Goal: Find specific page/section

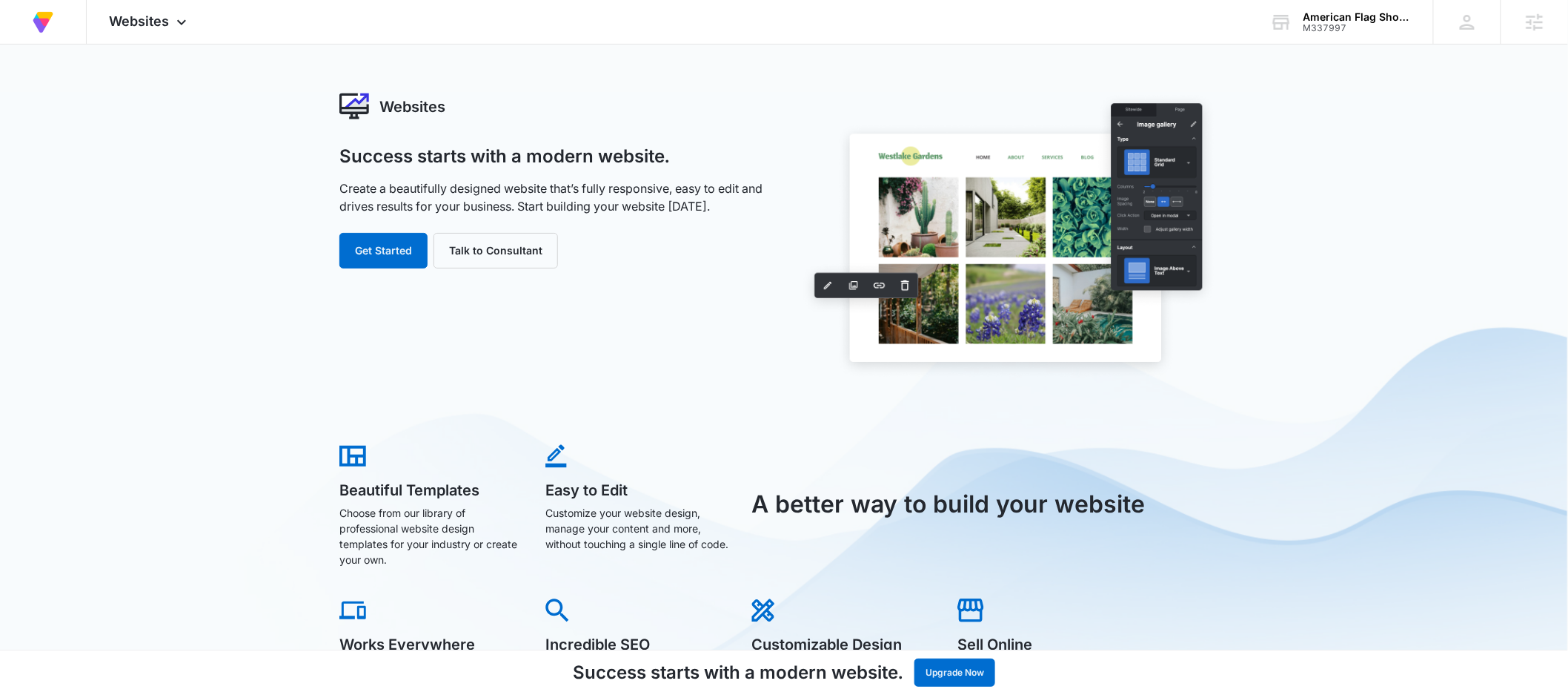
click at [1346, 29] on div "M337997" at bounding box center [1357, 28] width 108 height 10
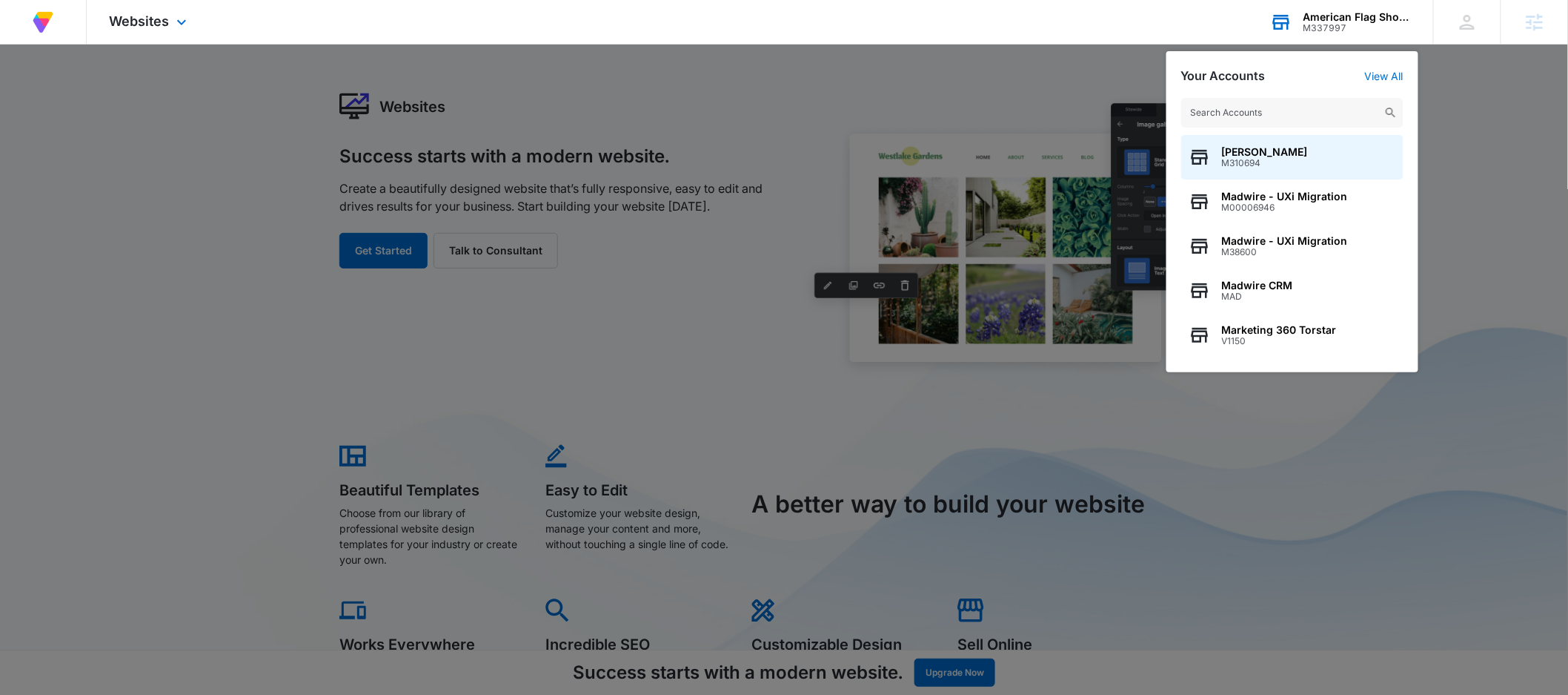
click at [1292, 111] on input "text" at bounding box center [1293, 112] width 222 height 30
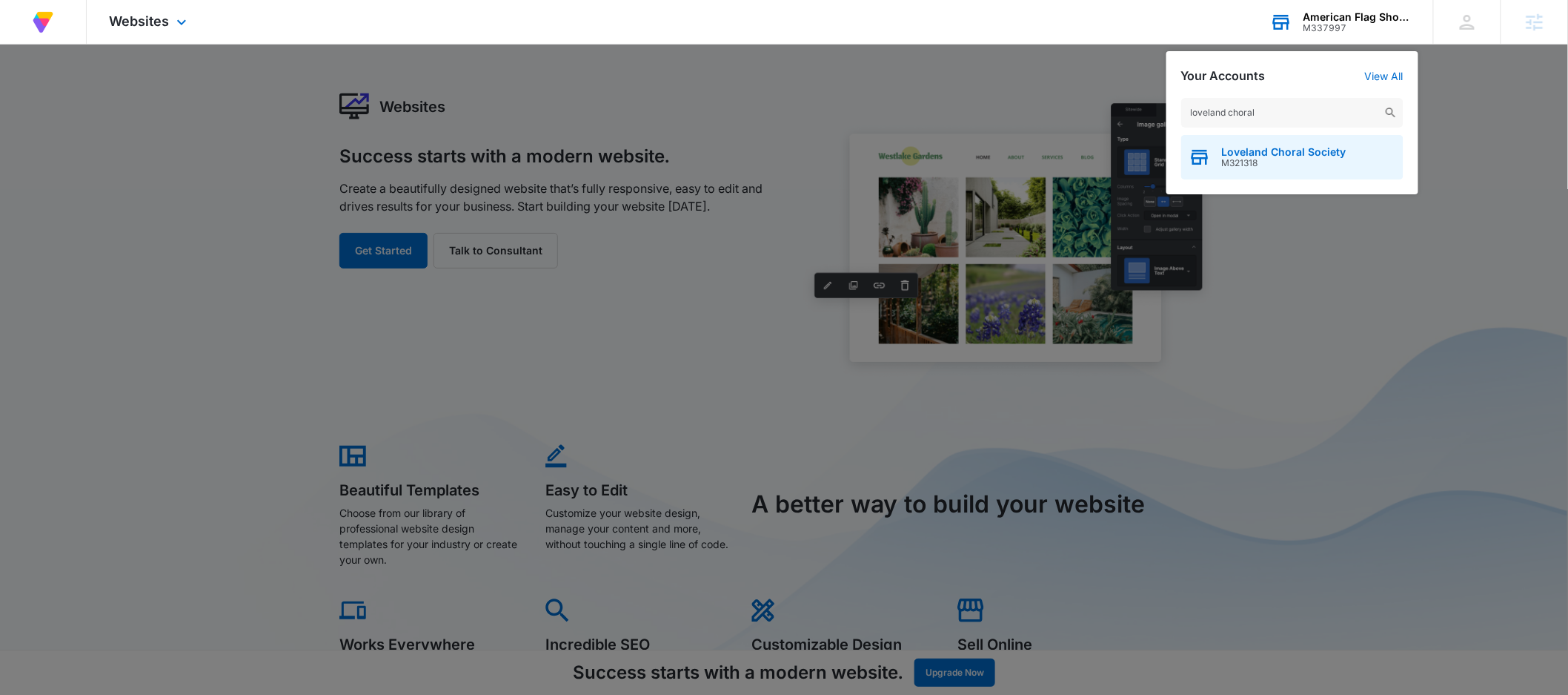
type input "loveland choral"
click at [1224, 156] on span "Loveland Choral Society" at bounding box center [1285, 152] width 125 height 12
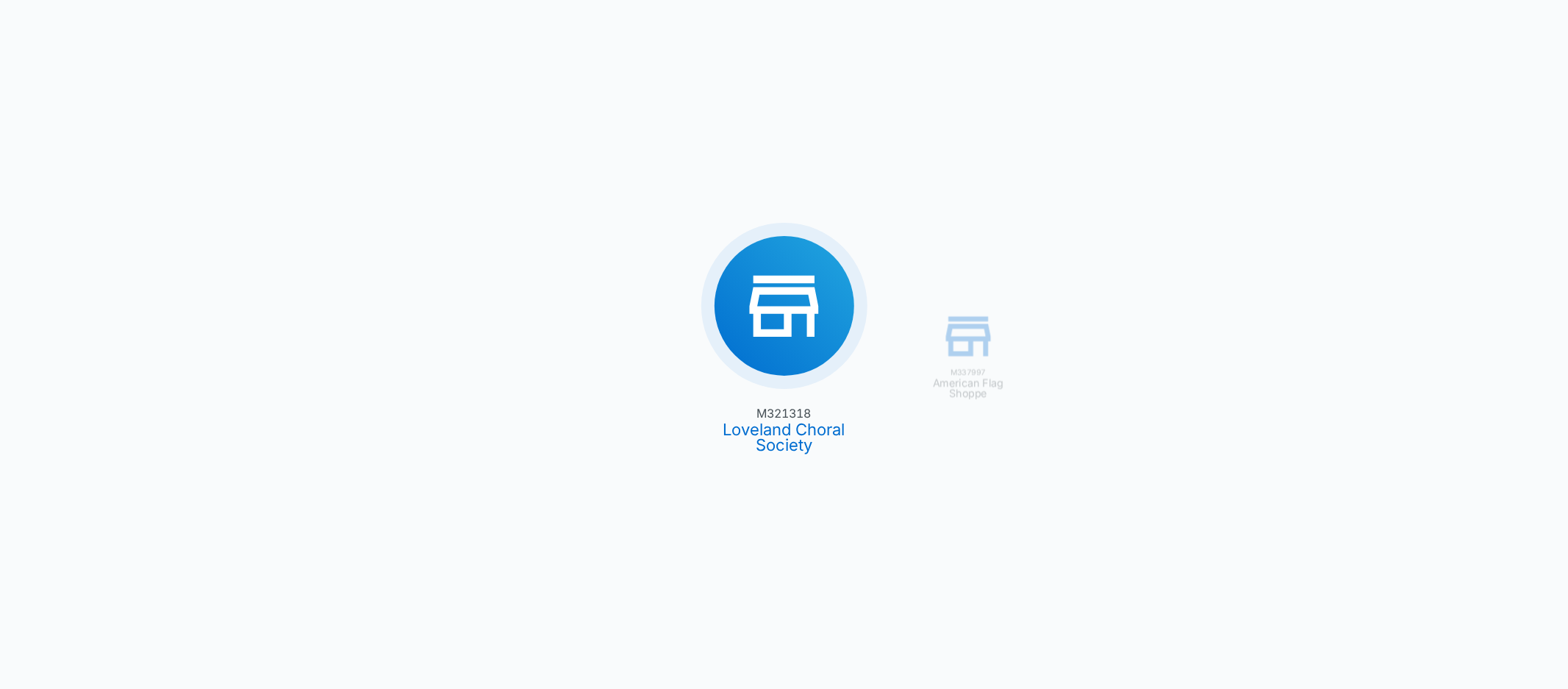
click at [794, 356] on div "M337997 American Flag Shoppe M321318 Loveland Choral Society" at bounding box center [784, 344] width 1568 height 689
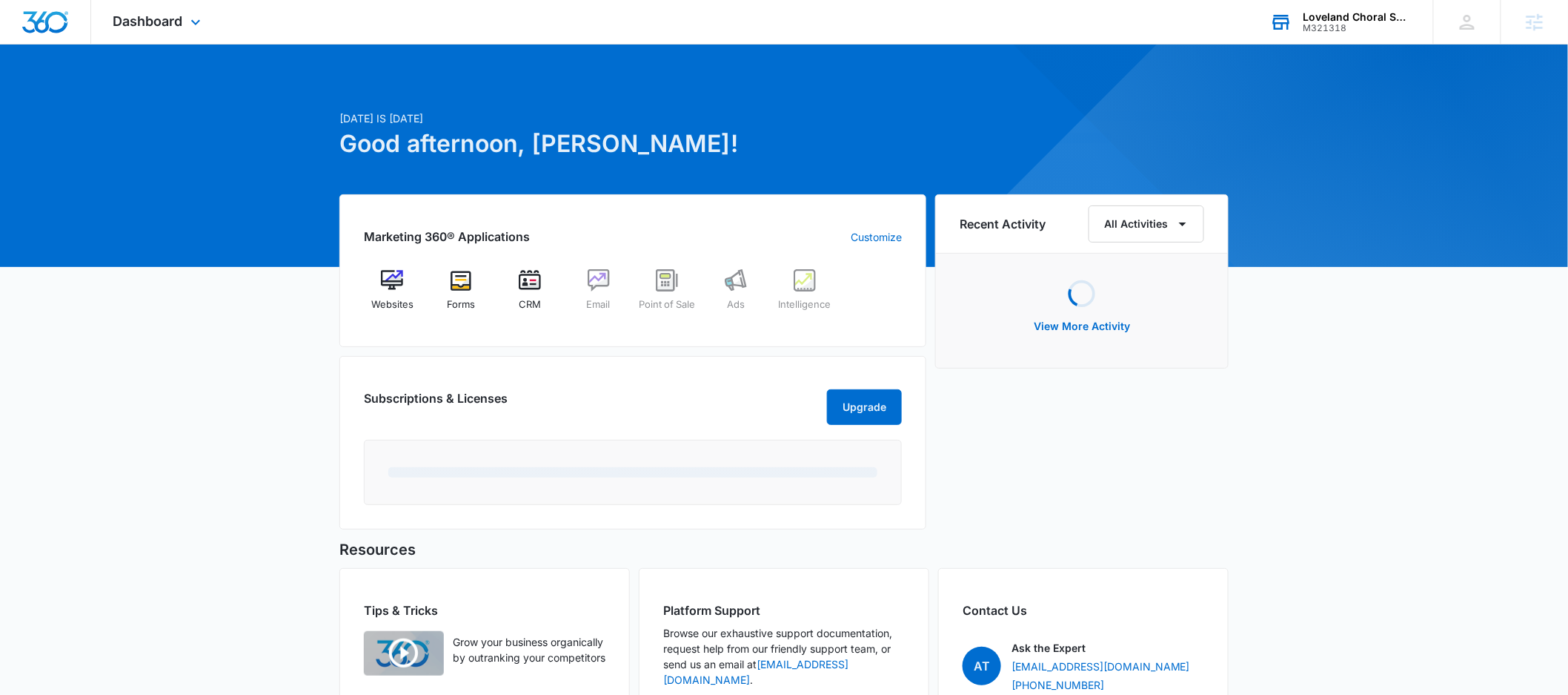
click at [242, 349] on div "[DATE] is [DATE] Good afternoon, [PERSON_NAME]! Marketing 360® Applications Cus…" at bounding box center [784, 438] width 1568 height 750
click at [399, 293] on div "Websites" at bounding box center [392, 296] width 57 height 53
